Goal: Task Accomplishment & Management: Complete application form

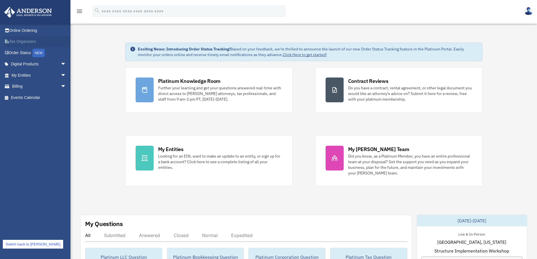
click at [30, 43] on link "Tax Organizers" at bounding box center [39, 41] width 71 height 11
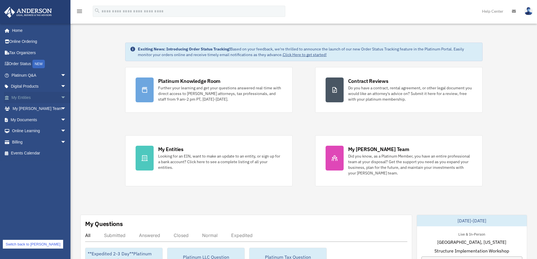
click at [35, 95] on link "My Entities arrow_drop_down" at bounding box center [39, 97] width 71 height 11
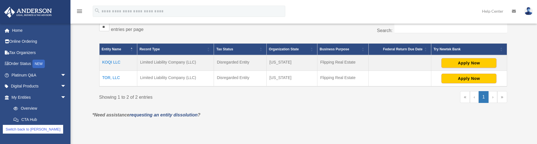
scroll to position [104, 0]
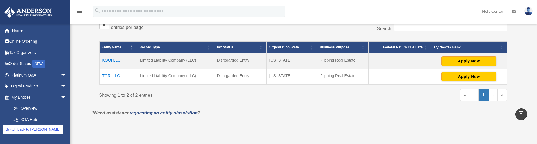
click at [34, 130] on link "Switch back to [PERSON_NAME]" at bounding box center [33, 129] width 60 height 9
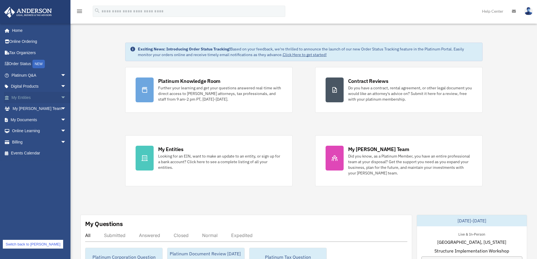
click at [21, 99] on link "My Entities arrow_drop_down" at bounding box center [39, 97] width 71 height 11
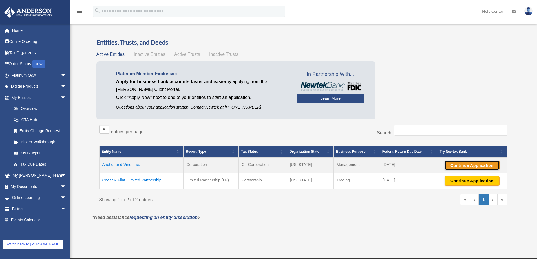
click at [456, 166] on button "Continue Application" at bounding box center [471, 166] width 55 height 10
click at [477, 178] on button "Continue Application" at bounding box center [471, 181] width 55 height 10
click at [477, 165] on button "Apply Now" at bounding box center [471, 166] width 55 height 10
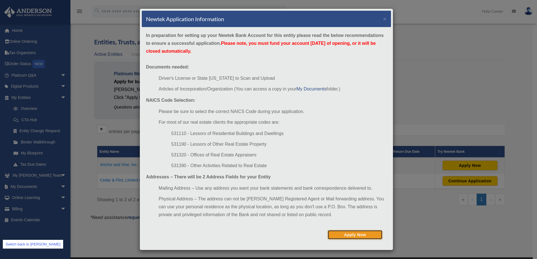
click at [362, 235] on button "Apply Now" at bounding box center [354, 235] width 55 height 10
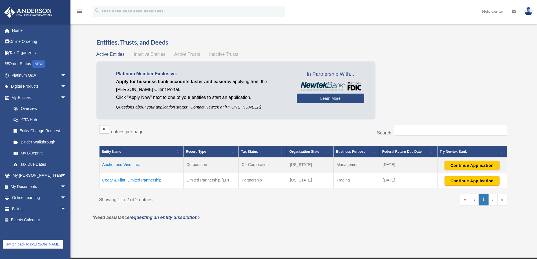
click at [28, 245] on link "Switch back to [PERSON_NAME]" at bounding box center [33, 244] width 60 height 9
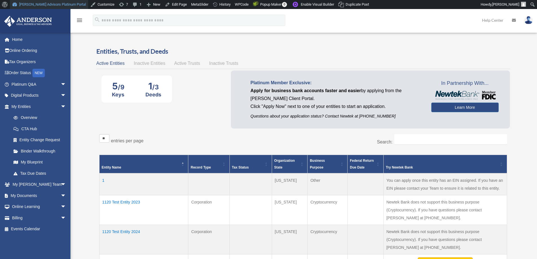
click at [55, 5] on link "[PERSON_NAME] Advisors Platinum Portal" at bounding box center [49, 4] width 78 height 9
